Goal: Transaction & Acquisition: Download file/media

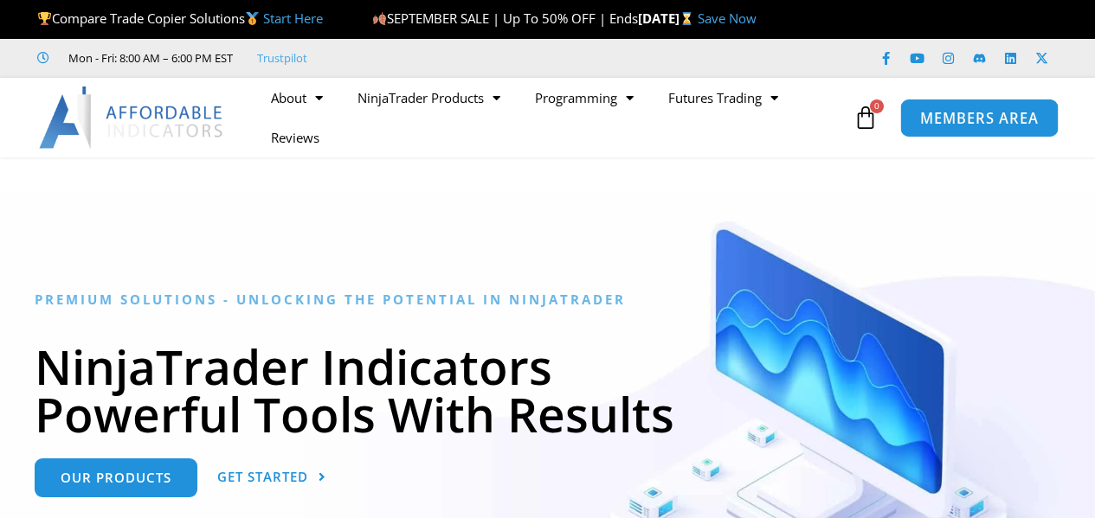
click at [962, 114] on span "MEMBERS AREA" at bounding box center [979, 118] width 119 height 15
click at [983, 125] on span "MEMBERS AREA" at bounding box center [979, 118] width 119 height 15
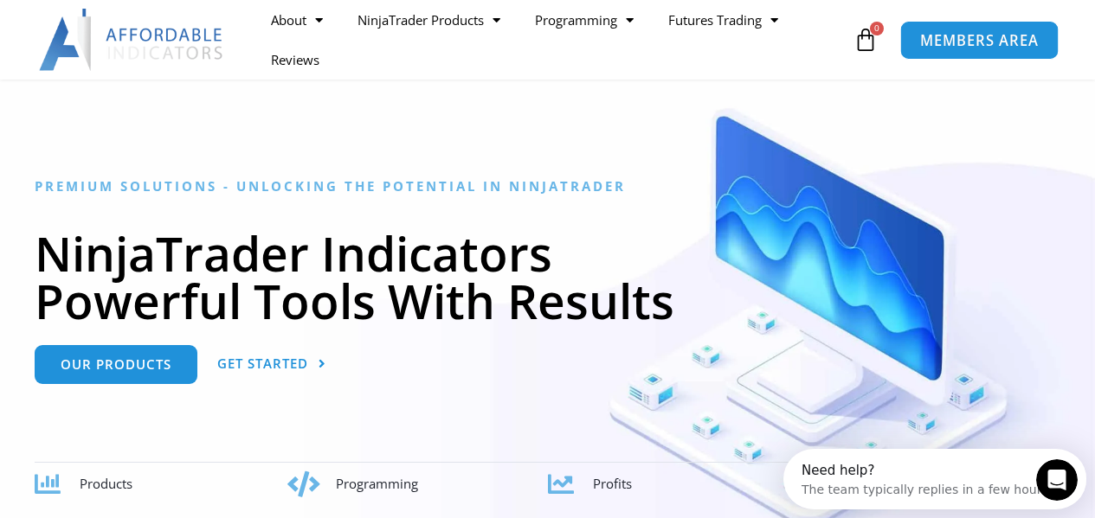
scroll to position [173, 0]
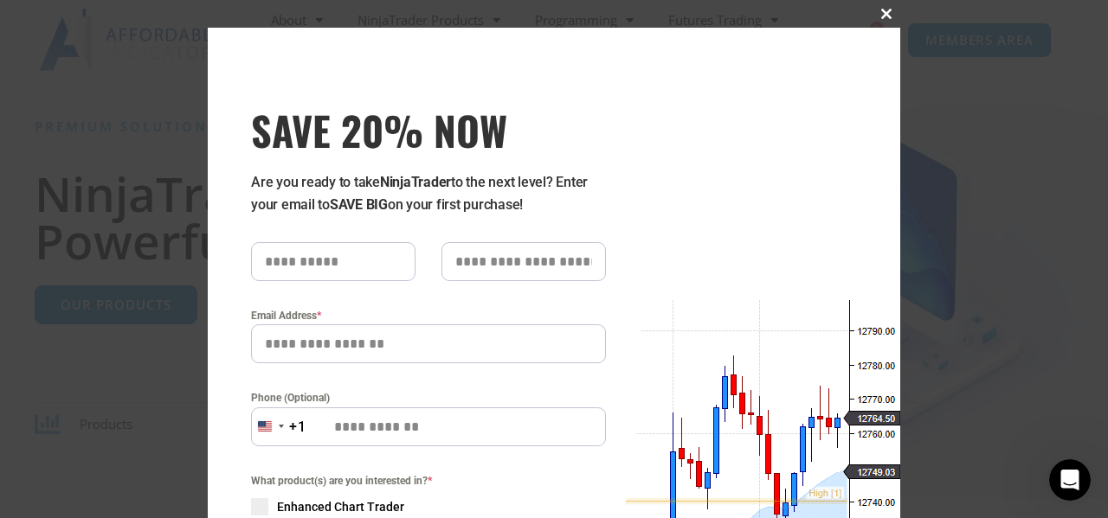
click at [876, 8] on button "Close this module" at bounding box center [886, 14] width 28 height 28
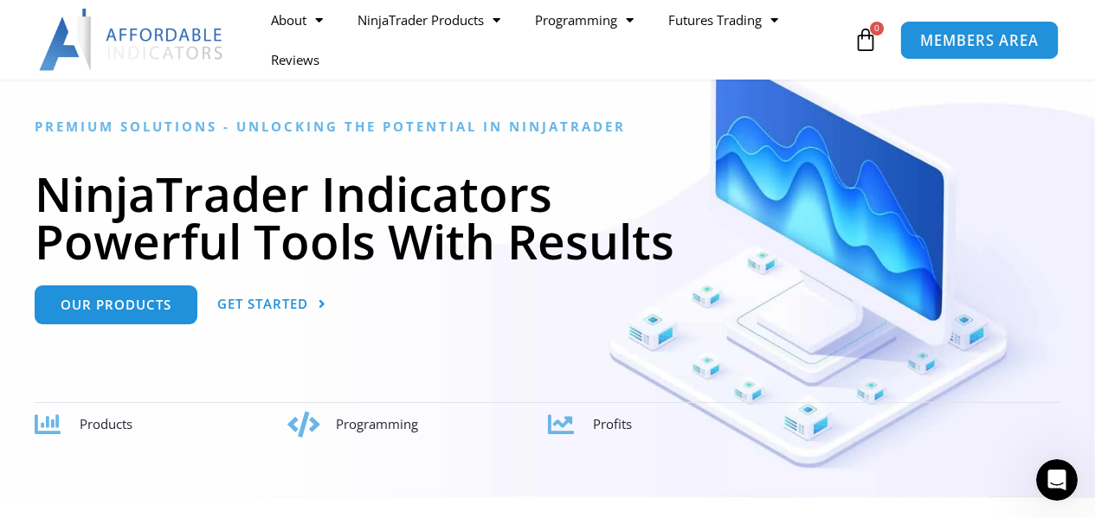
click at [955, 48] on span "MEMBERS AREA" at bounding box center [979, 40] width 119 height 15
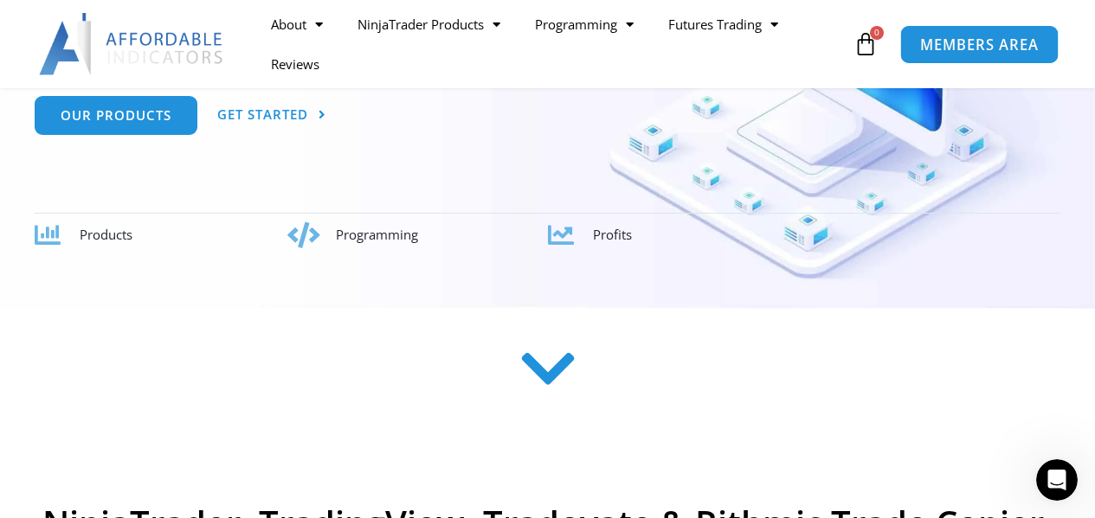
scroll to position [346, 0]
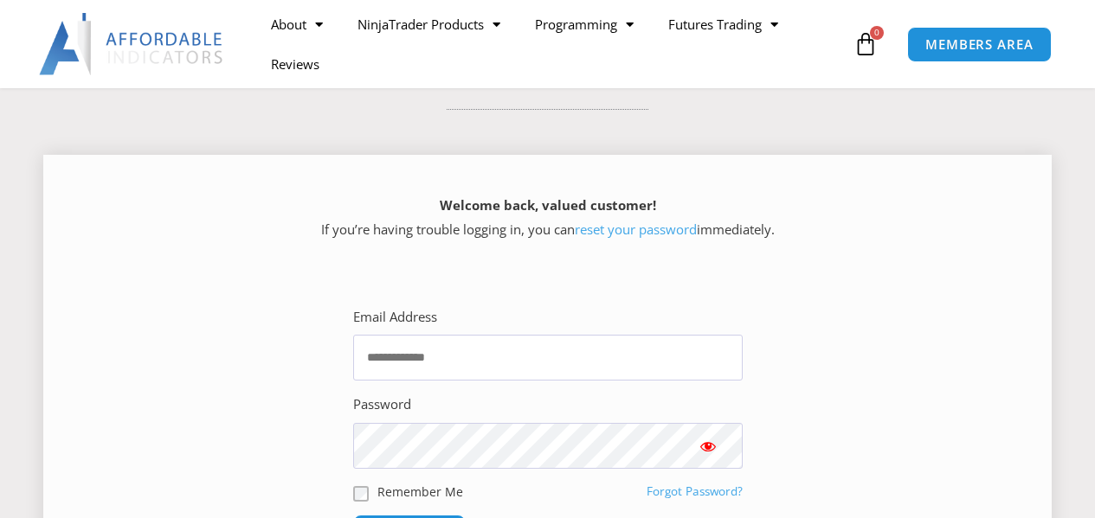
scroll to position [260, 0]
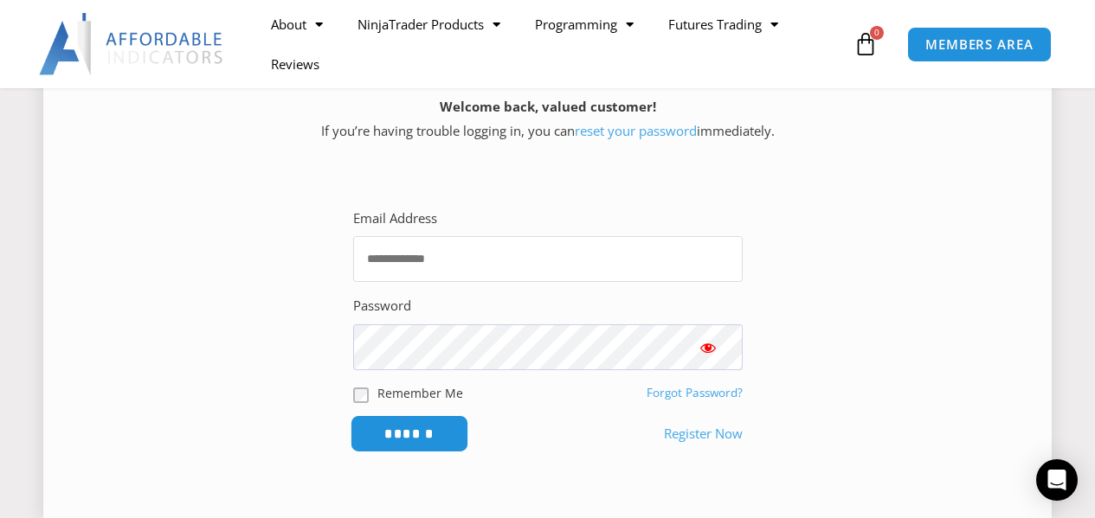
type input "**********"
click at [407, 437] on input "******" at bounding box center [409, 433] width 119 height 37
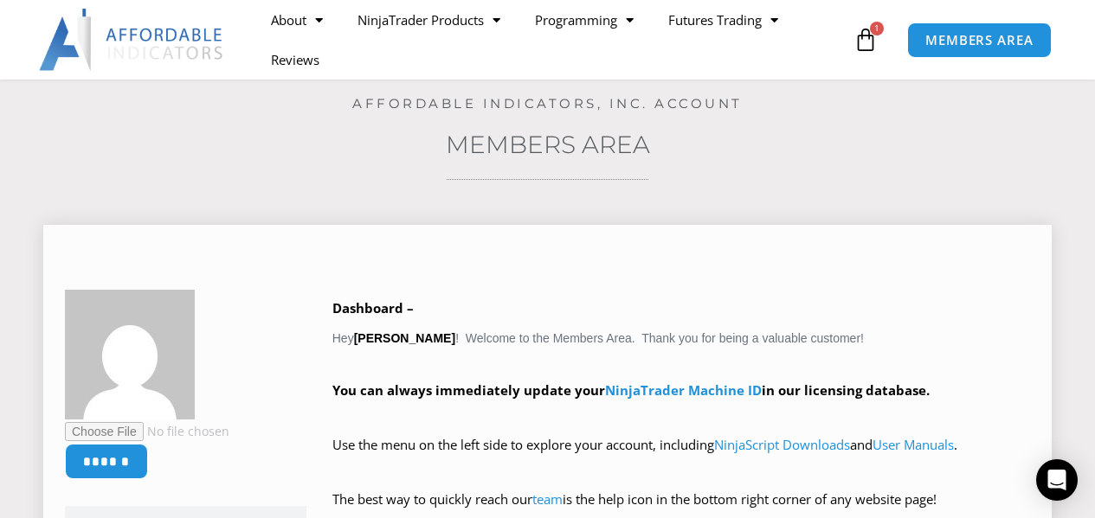
scroll to position [173, 0]
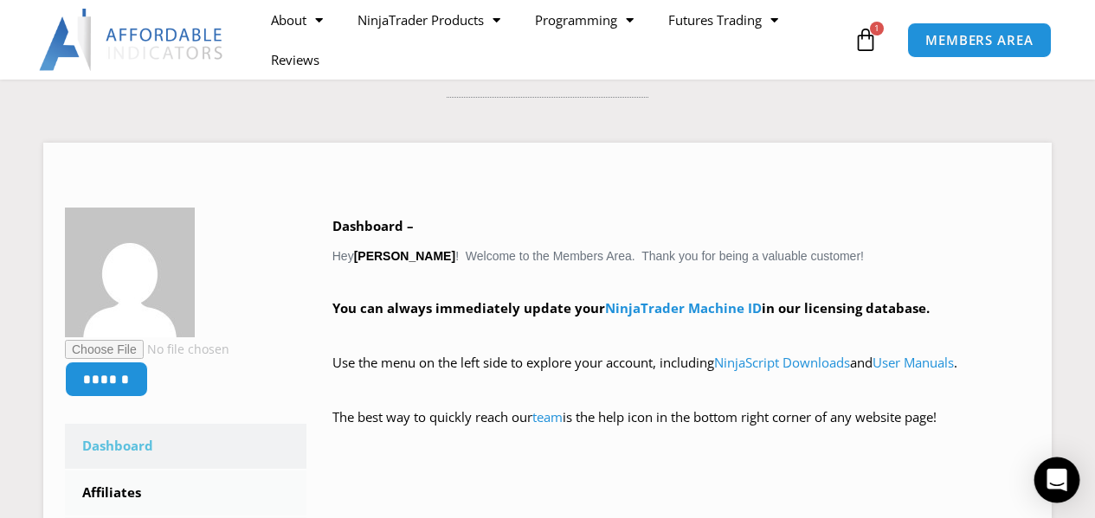
click at [1054, 482] on icon "Open Intercom Messenger" at bounding box center [1056, 480] width 20 height 22
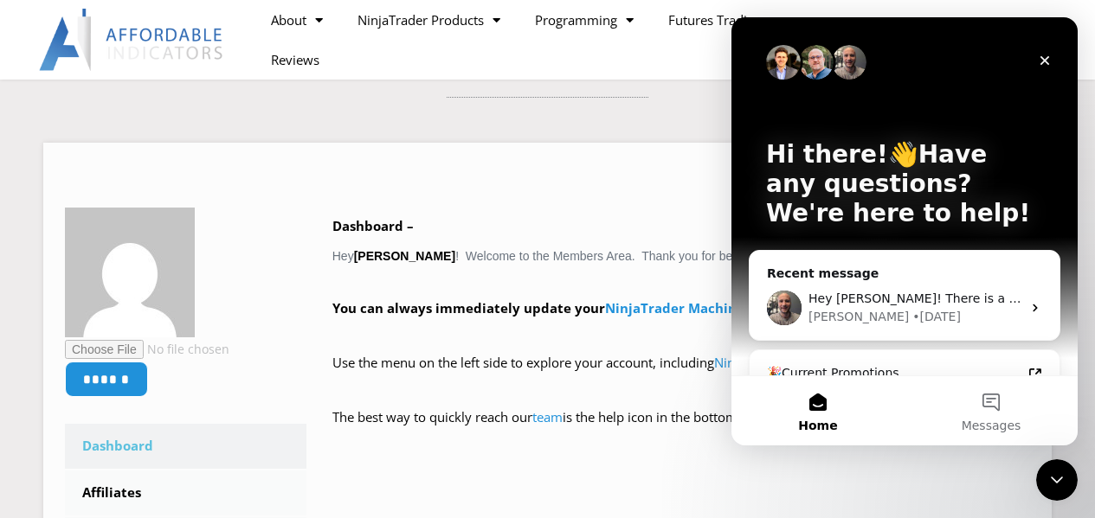
scroll to position [0, 0]
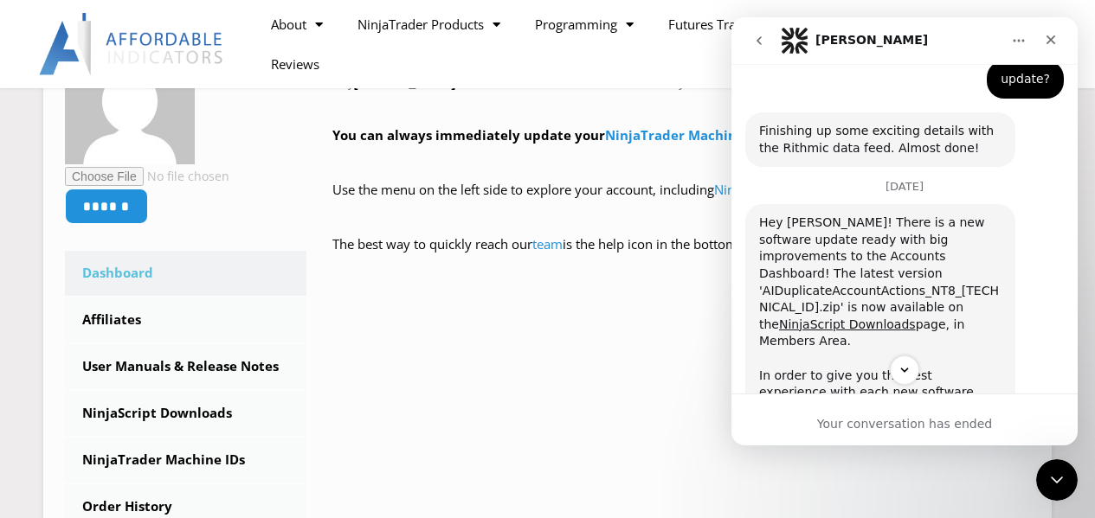
scroll to position [4306, 0]
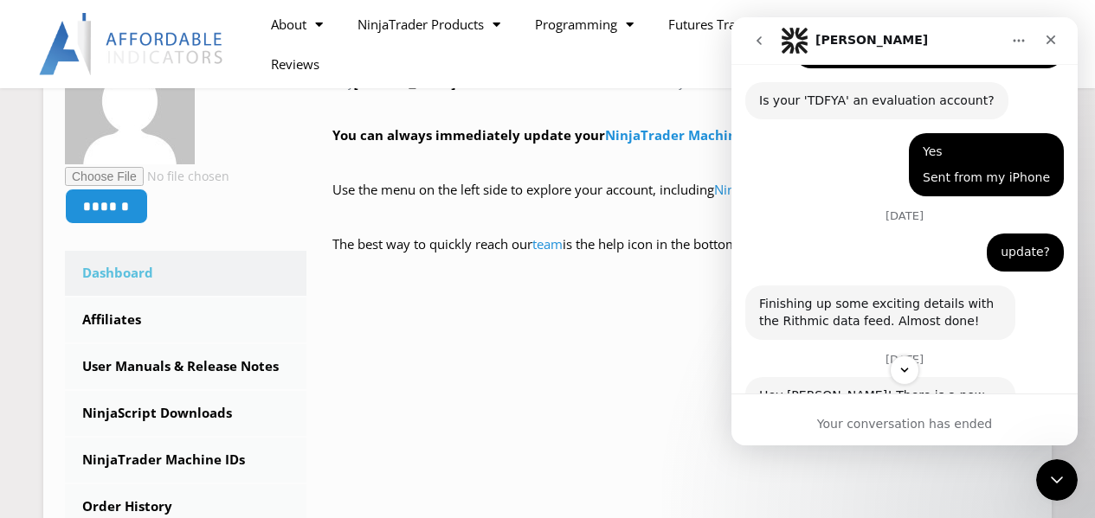
click at [915, 491] on link "NinjaScript Downloads" at bounding box center [847, 498] width 137 height 14
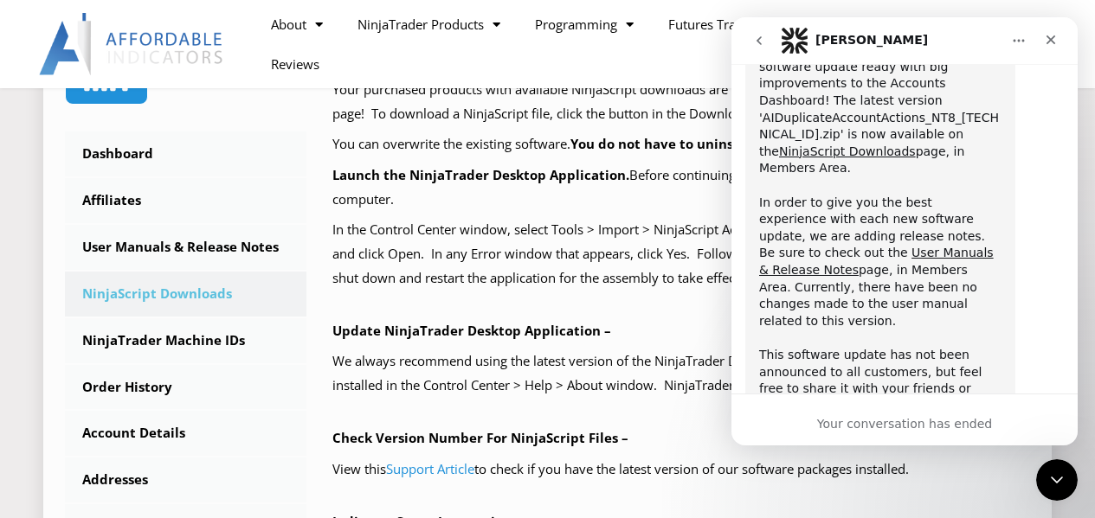
scroll to position [519, 0]
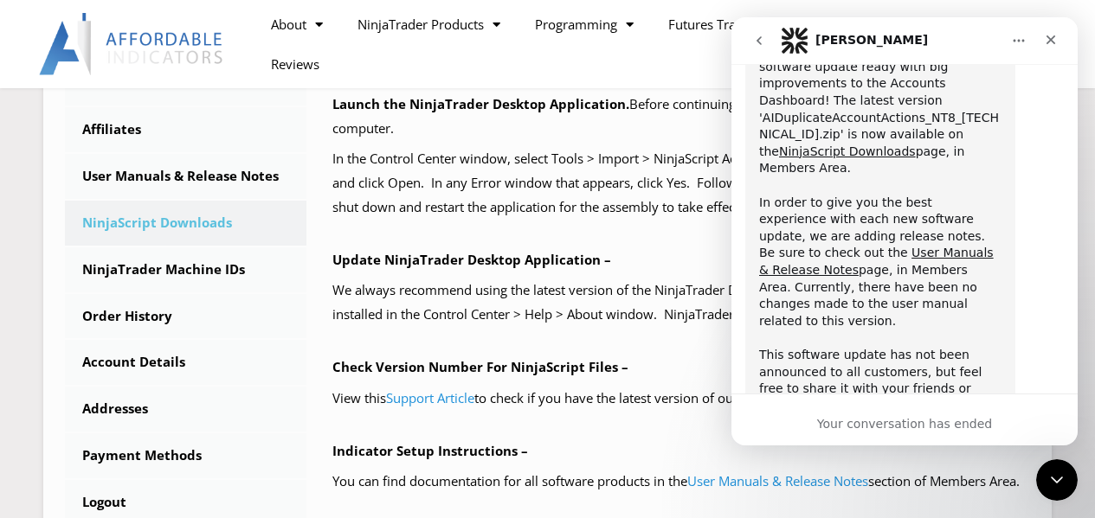
click at [758, 36] on icon "go back" at bounding box center [759, 41] width 14 height 14
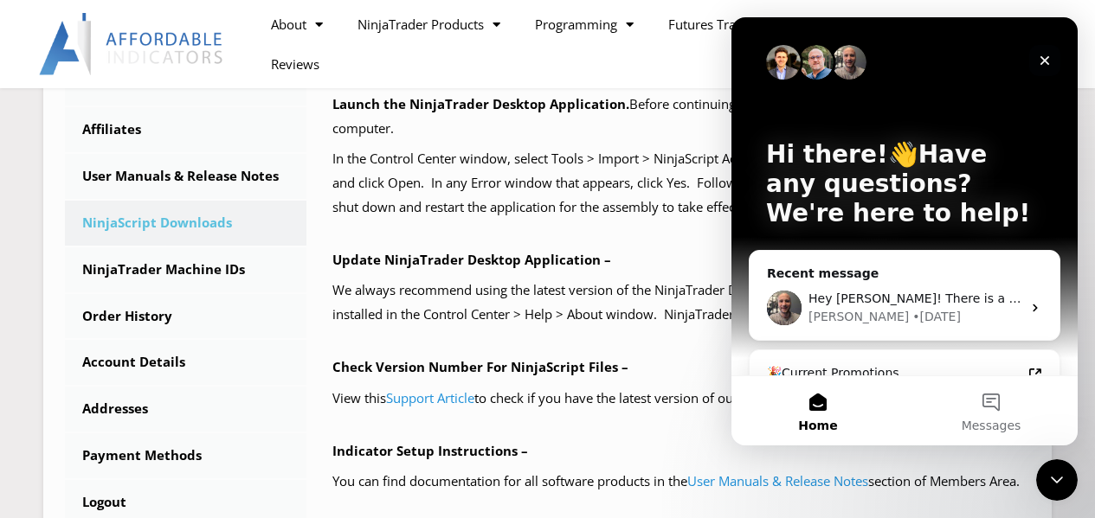
click at [1048, 60] on icon "Close" at bounding box center [1045, 61] width 14 height 14
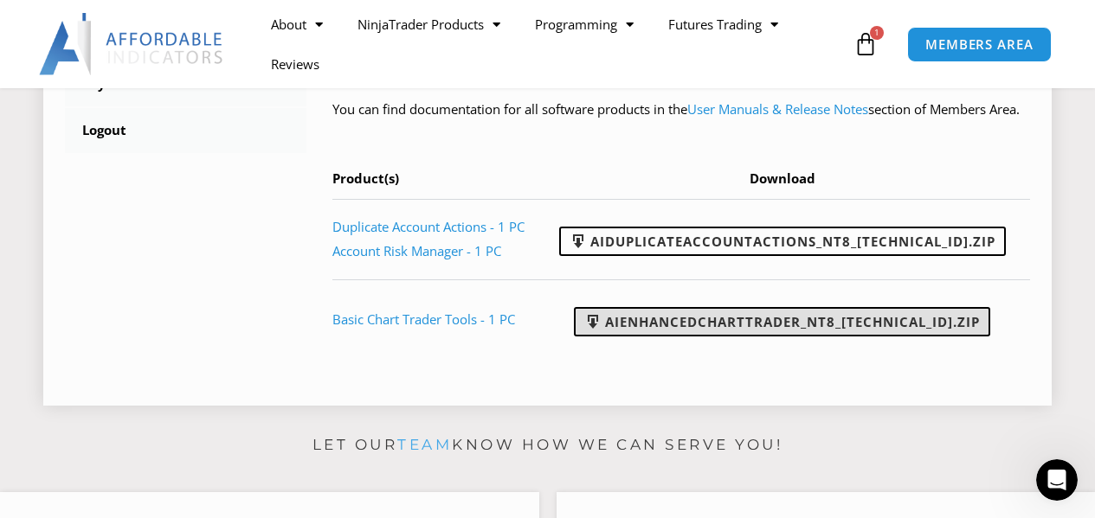
scroll to position [952, 0]
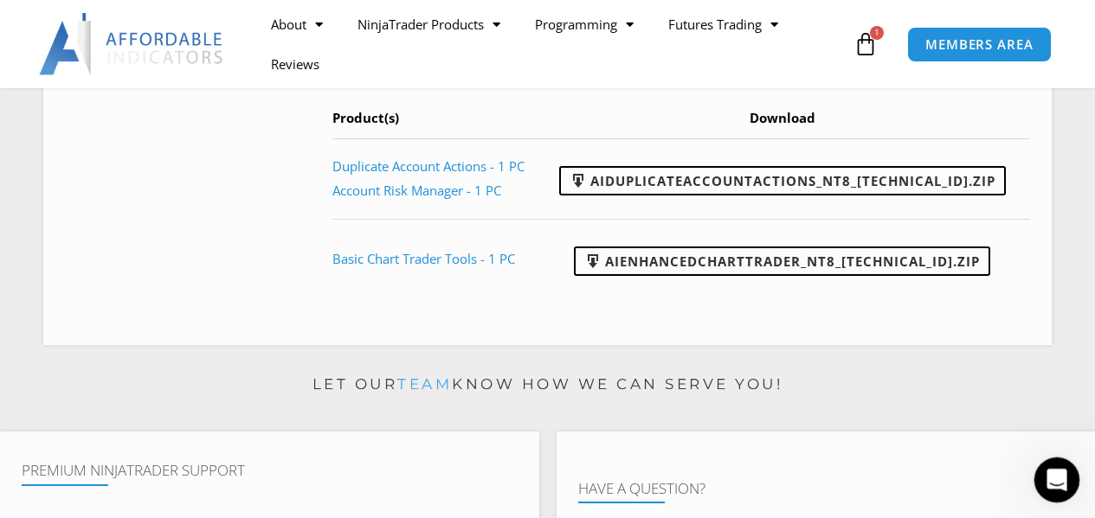
click at [1053, 469] on icon "Open Intercom Messenger" at bounding box center [1054, 478] width 29 height 29
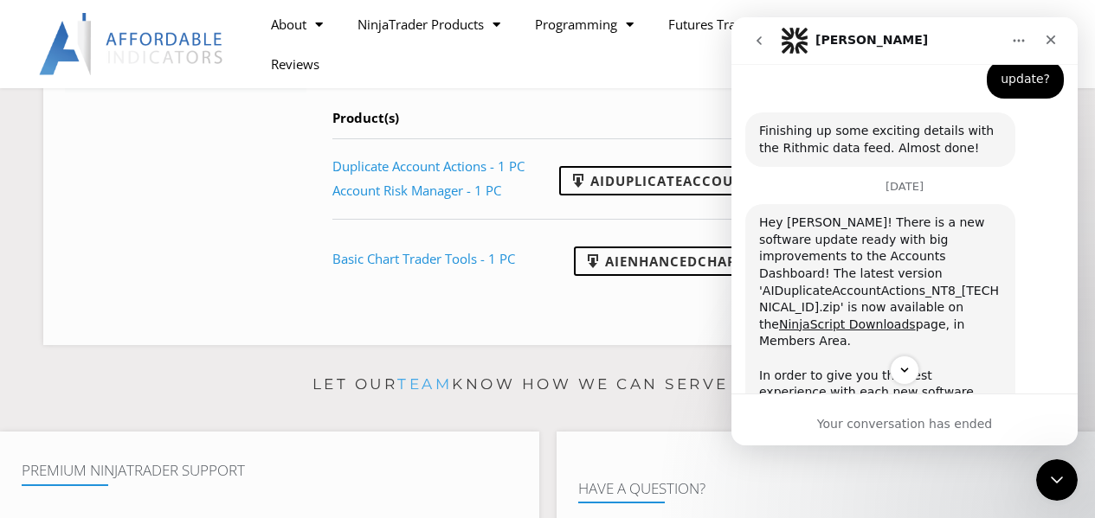
scroll to position [4392, 0]
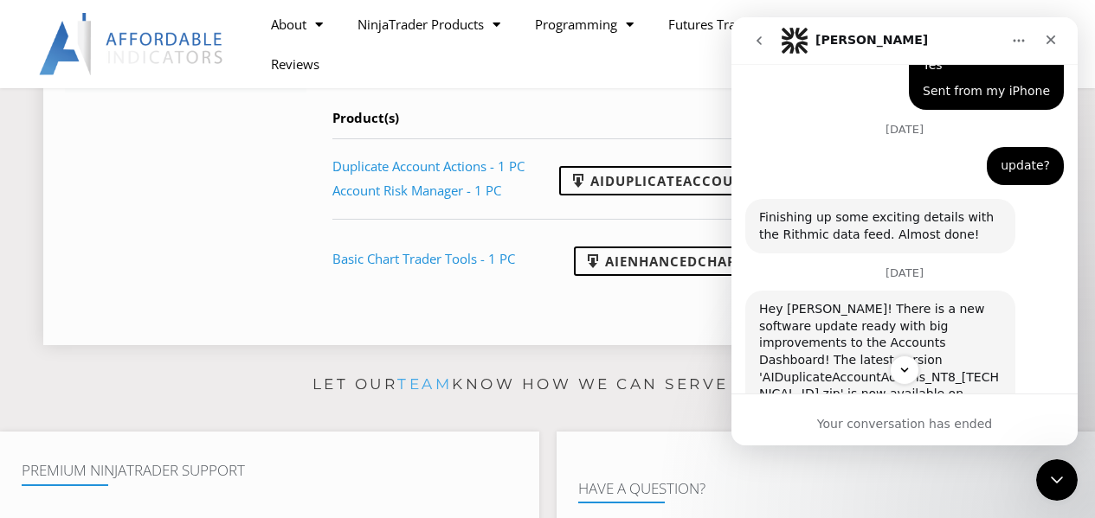
click at [684, 299] on td "AIEnhancedChartTrader_NT8_25.1.31.1.zip" at bounding box center [789, 259] width 482 height 80
click at [1052, 472] on icon "Close Intercom Messenger" at bounding box center [1054, 477] width 21 height 21
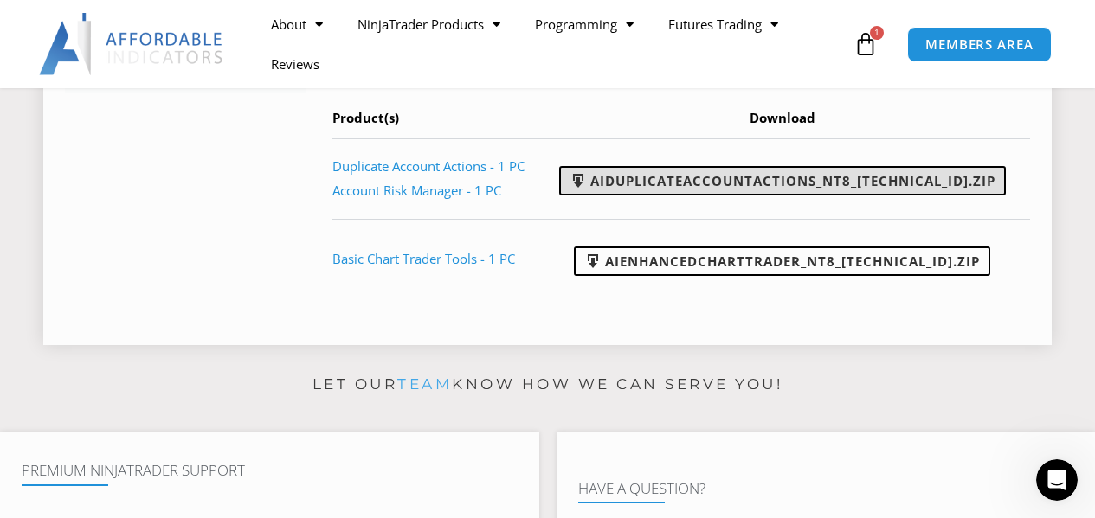
click at [910, 196] on link "AIDuplicateAccountActions_NT8_25.9.10.1.zip" at bounding box center [782, 180] width 446 height 29
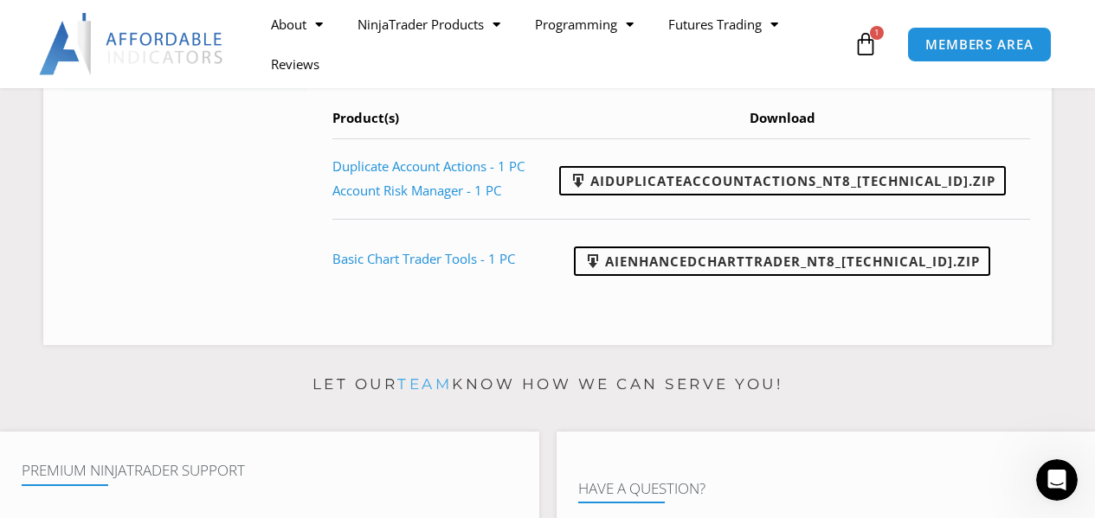
click at [1082, 505] on div at bounding box center [1082, 505] width 0 height 0
